Goal: Information Seeking & Learning: Check status

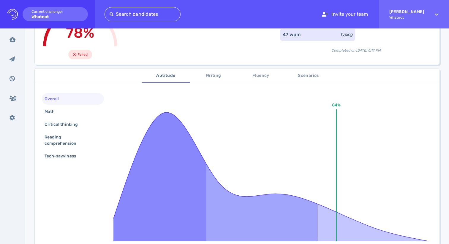
scroll to position [64, 0]
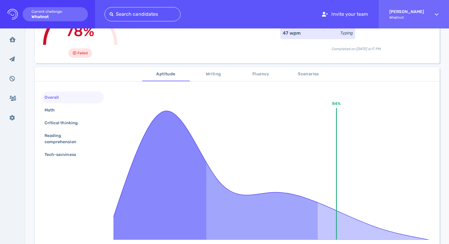
click at [218, 73] on span "Writing" at bounding box center [213, 74] width 40 height 7
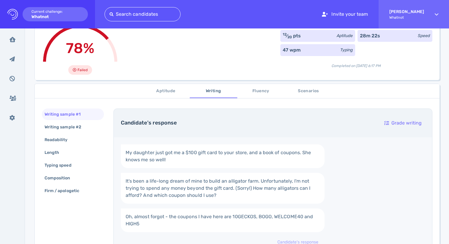
scroll to position [29, 0]
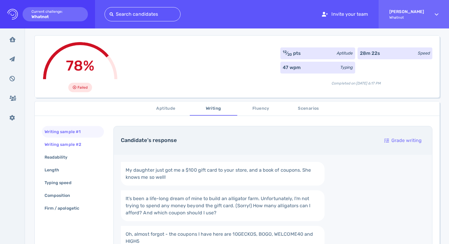
click at [69, 144] on div "Writing sample #2" at bounding box center [65, 144] width 45 height 9
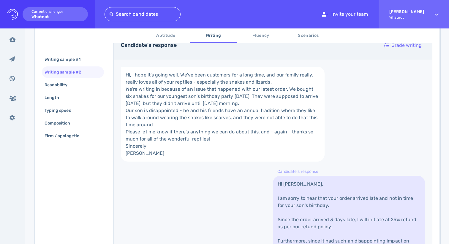
scroll to position [99, 0]
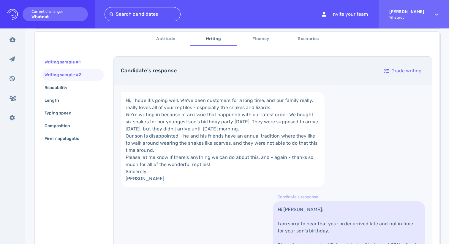
click at [88, 64] on div "Writing sample #1" at bounding box center [73, 62] width 62 height 12
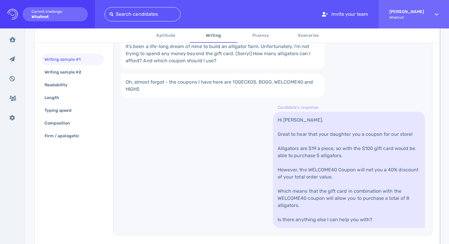
scroll to position [191, 0]
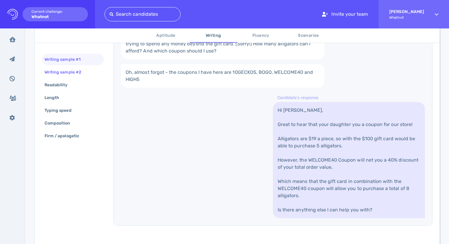
click at [83, 74] on div "Writing sample #2" at bounding box center [65, 72] width 45 height 9
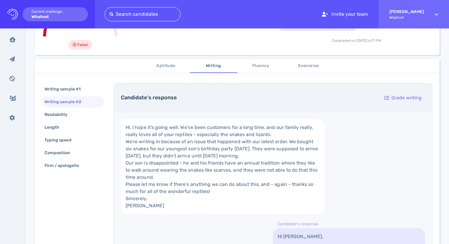
scroll to position [51, 0]
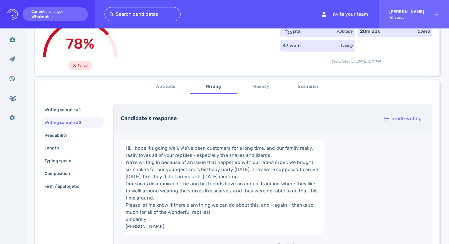
click at [256, 84] on span "Fluency" at bounding box center [261, 86] width 40 height 7
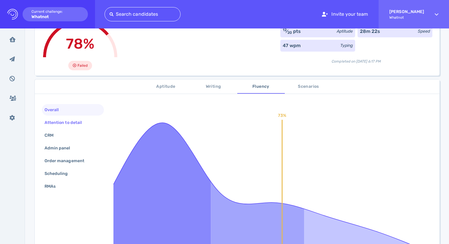
click at [76, 123] on div "Attention to detail" at bounding box center [66, 122] width 46 height 9
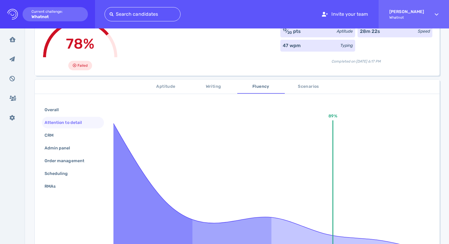
click at [70, 129] on div "Overall Attention to detail CRM Admin panel Order management Scheduling RMAs" at bounding box center [73, 148] width 62 height 89
click at [66, 137] on div "CRM" at bounding box center [73, 136] width 62 height 12
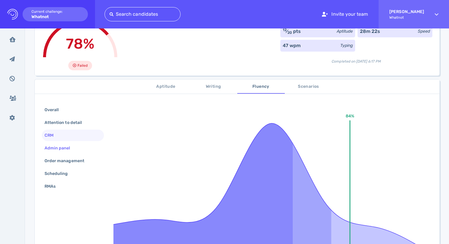
click at [67, 146] on div "Admin panel" at bounding box center [60, 148] width 34 height 9
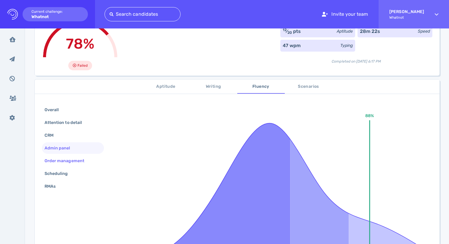
click at [74, 159] on div "Order management" at bounding box center [67, 161] width 48 height 9
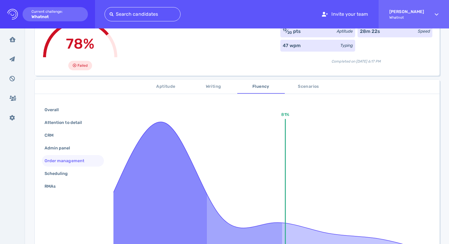
click at [60, 166] on div "Order management" at bounding box center [73, 161] width 62 height 12
click at [57, 171] on div "Scheduling" at bounding box center [59, 174] width 32 height 9
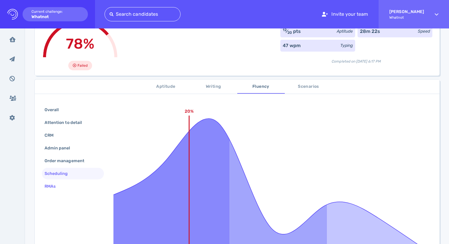
click at [51, 186] on div "RMAs" at bounding box center [52, 186] width 19 height 9
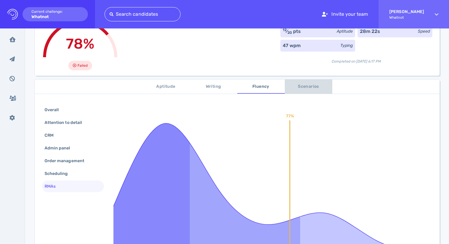
click at [311, 83] on button "Scenarios" at bounding box center [308, 87] width 47 height 14
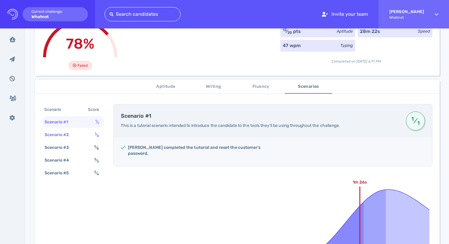
click at [86, 135] on div "Scenario #2 1 ⁄ 4" at bounding box center [73, 135] width 62 height 12
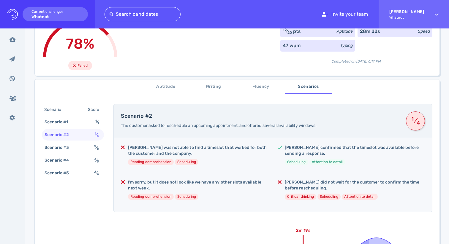
click at [83, 142] on div "Scenario Score Scenario #1 1 ⁄ 1 Scenario #2 1 ⁄ 4 Scenario #3 5 ⁄ 8 Scenario #…" at bounding box center [73, 142] width 62 height 76
click at [83, 148] on div "Scenario #3 5 ⁄ 8" at bounding box center [73, 148] width 62 height 12
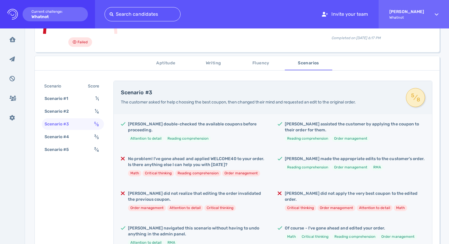
scroll to position [74, 0]
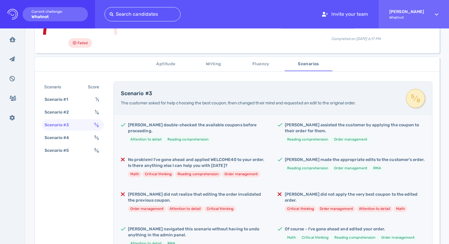
click at [102, 133] on div "Scenario Score Scenario #1 1 ⁄ 1 Scenario #2 1 ⁄ 4 Scenario #3 5 ⁄ 8 Scenario #…" at bounding box center [73, 120] width 62 height 76
click at [93, 137] on div "3 ⁄ 3" at bounding box center [97, 138] width 9 height 9
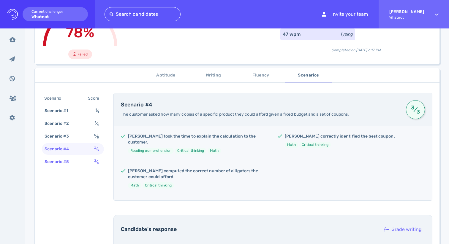
scroll to position [28, 0]
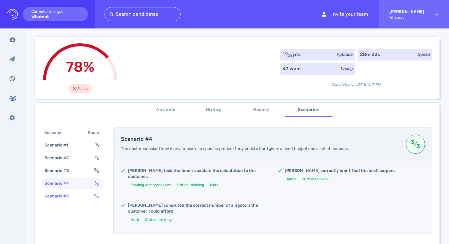
click at [75, 202] on div "Scenario #5 2 ⁄ 4" at bounding box center [73, 197] width 62 height 12
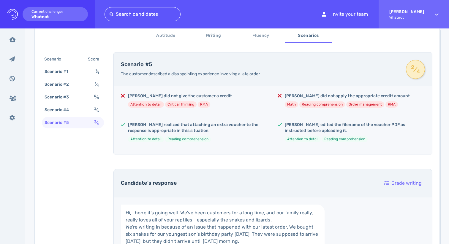
scroll to position [103, 0]
click at [57, 97] on div "Scenario #3" at bounding box center [59, 97] width 33 height 9
